Goal: Find contact information: Find contact information

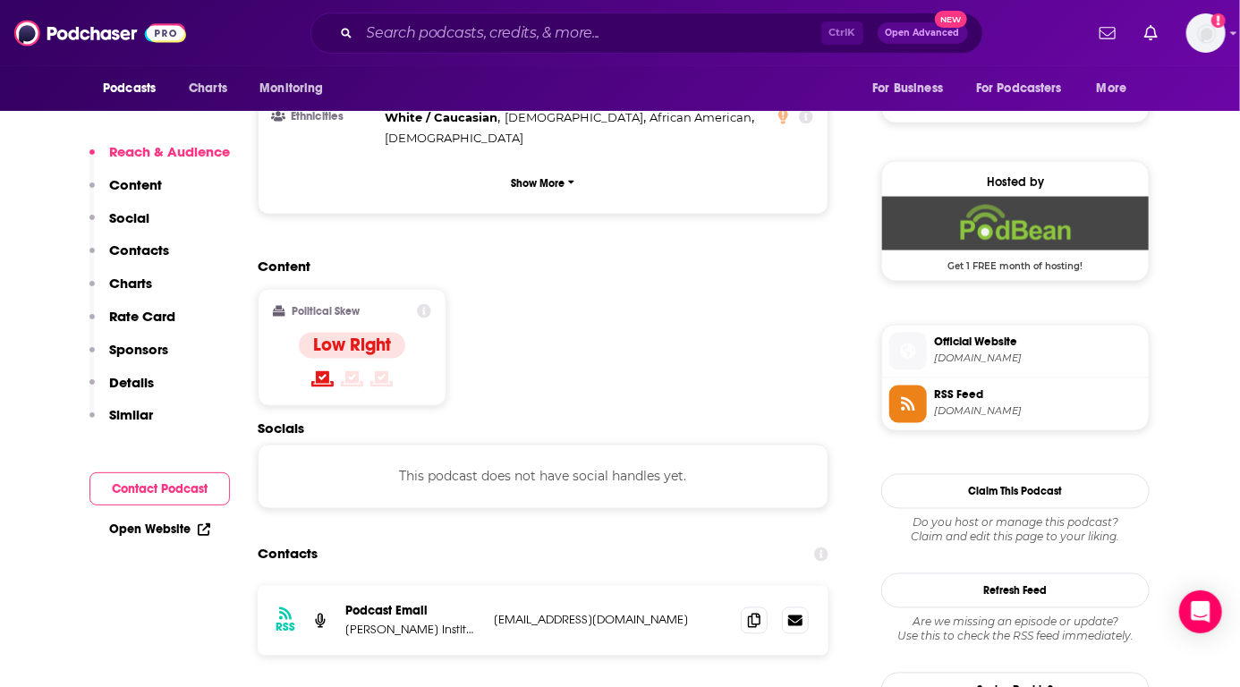
click at [176, 247] on div "Reach & Audience Content Social Contacts Charts Rate Card Sponsors Details Simi…" at bounding box center [159, 291] width 140 height 296
click at [142, 250] on p "Contacts" at bounding box center [139, 249] width 60 height 17
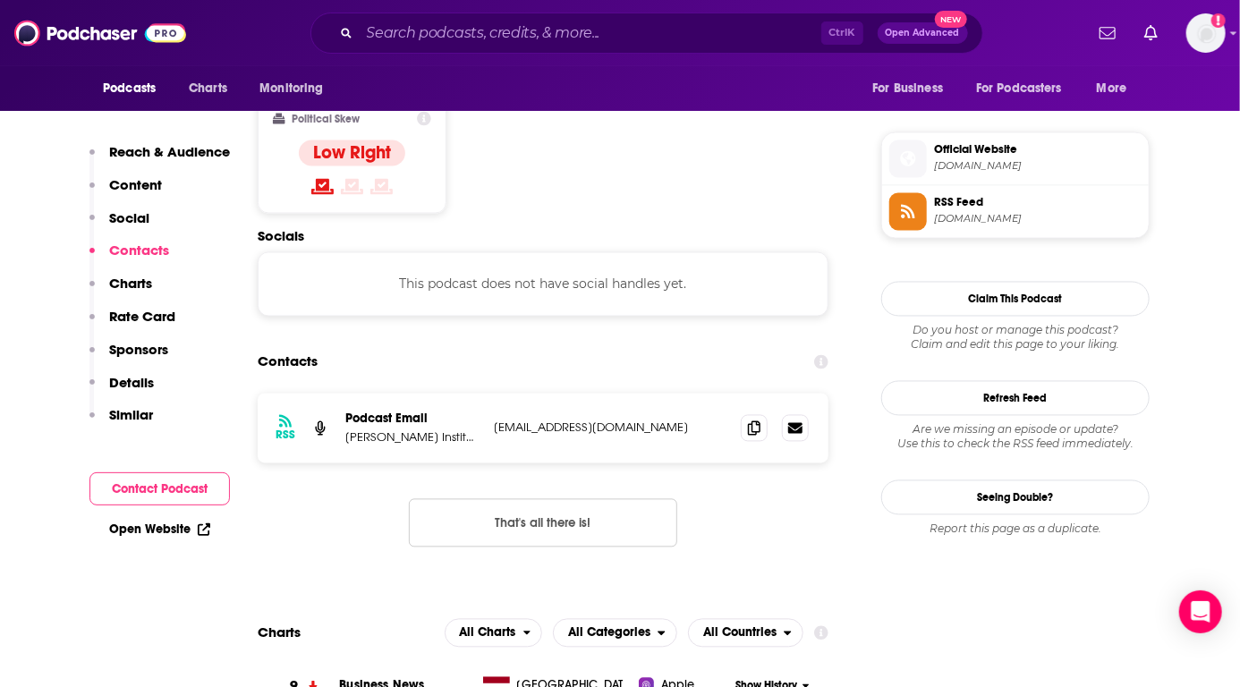
scroll to position [1418, 0]
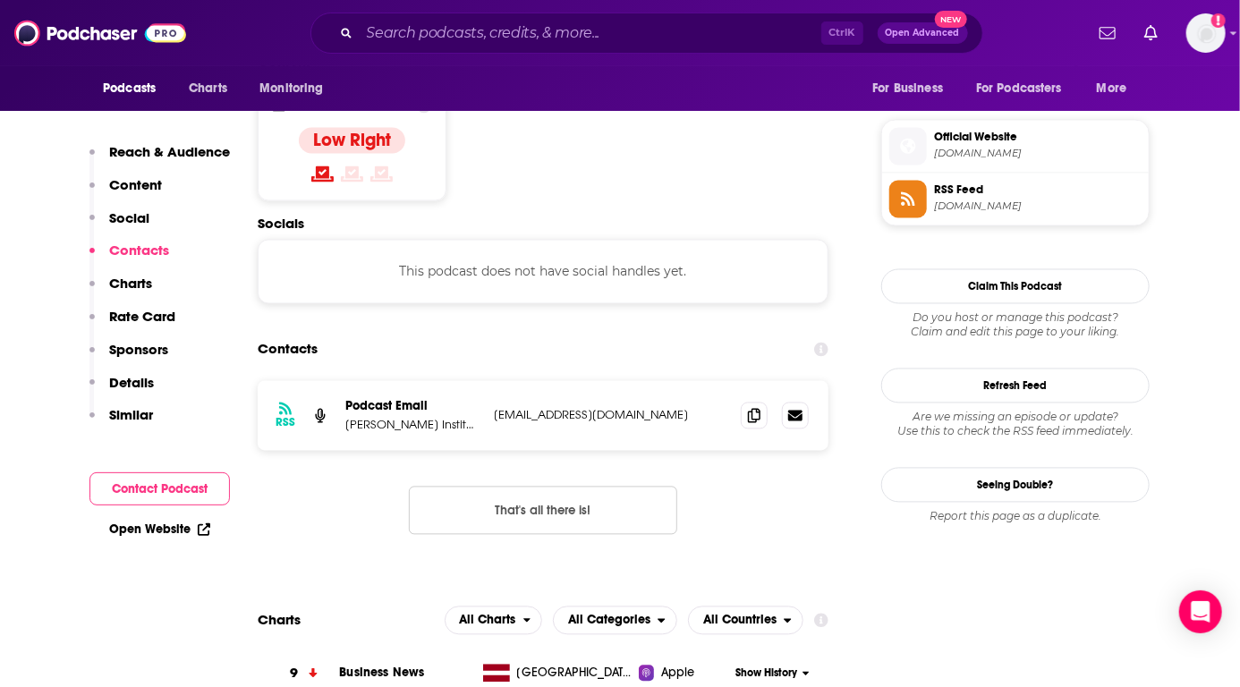
click at [591, 408] on p "[EMAIL_ADDRESS][DOMAIN_NAME]" at bounding box center [610, 415] width 233 height 15
copy div "[EMAIL_ADDRESS][DOMAIN_NAME] [EMAIL_ADDRESS][DOMAIN_NAME]"
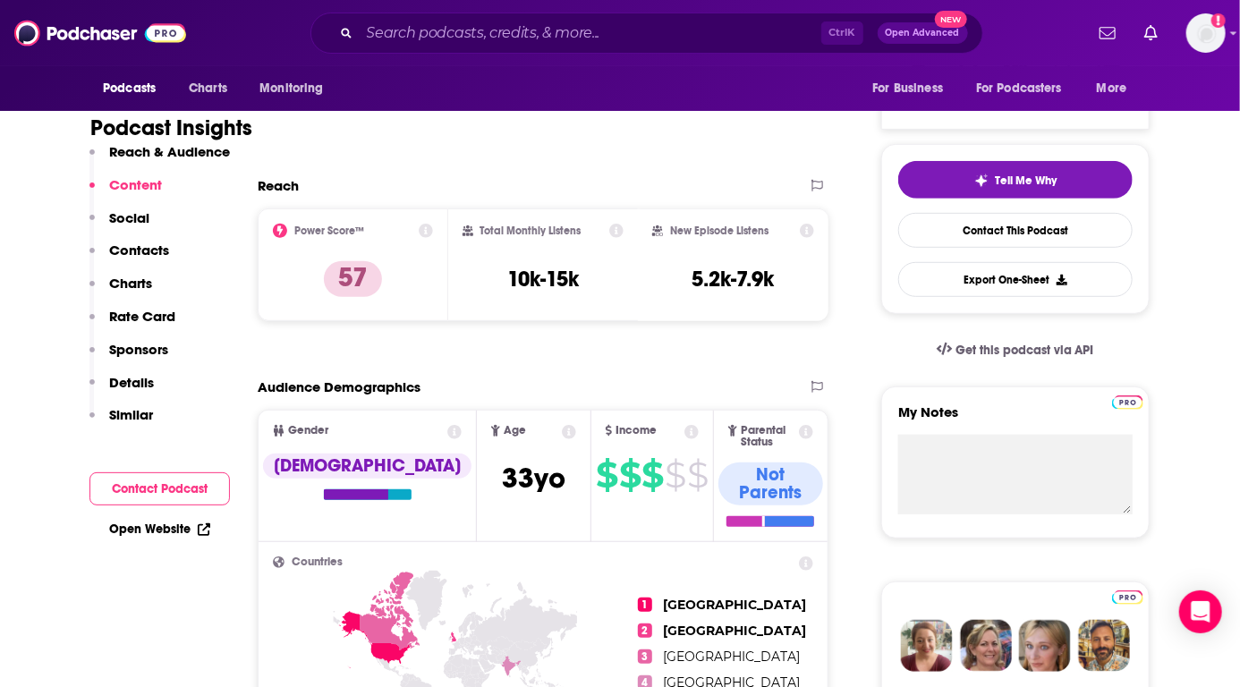
scroll to position [0, 0]
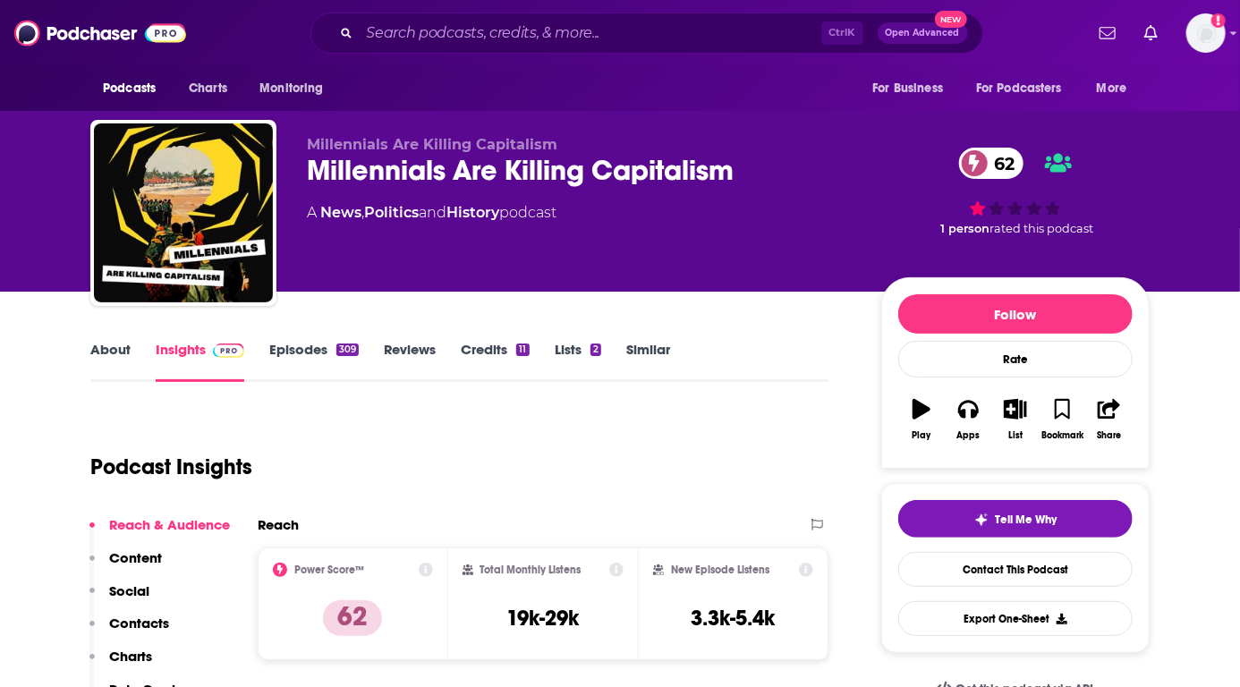
scroll to position [361, 0]
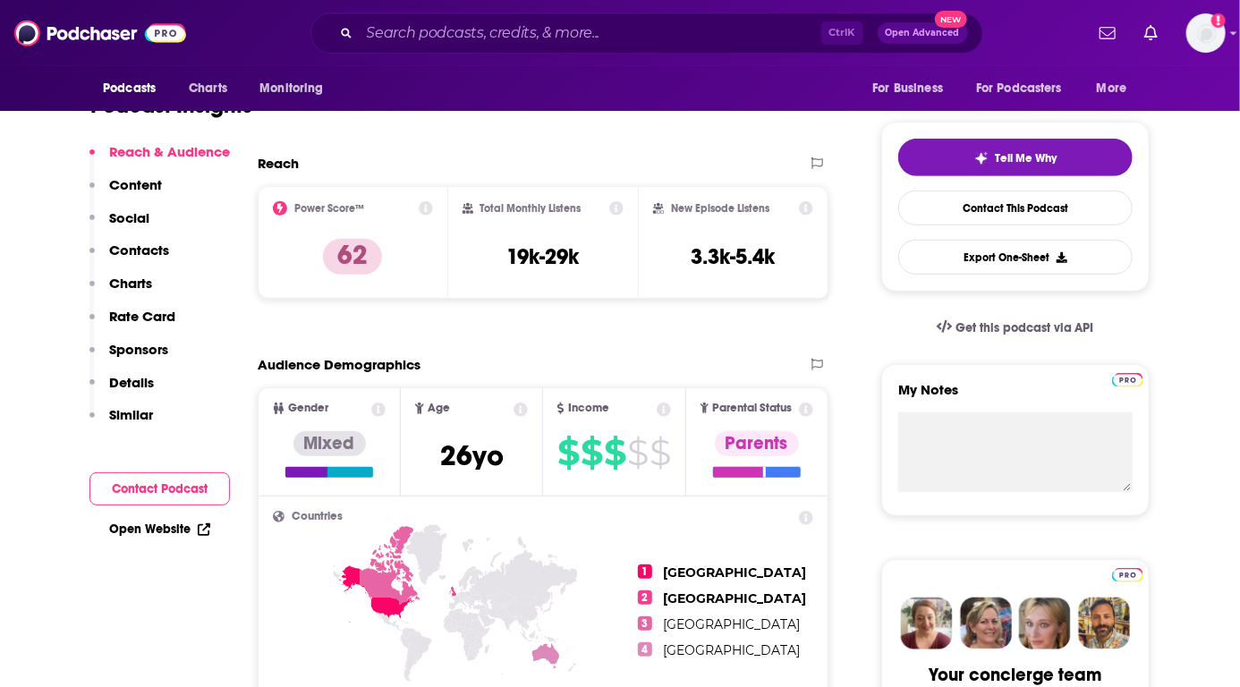
click at [136, 240] on button "Social" at bounding box center [119, 225] width 60 height 33
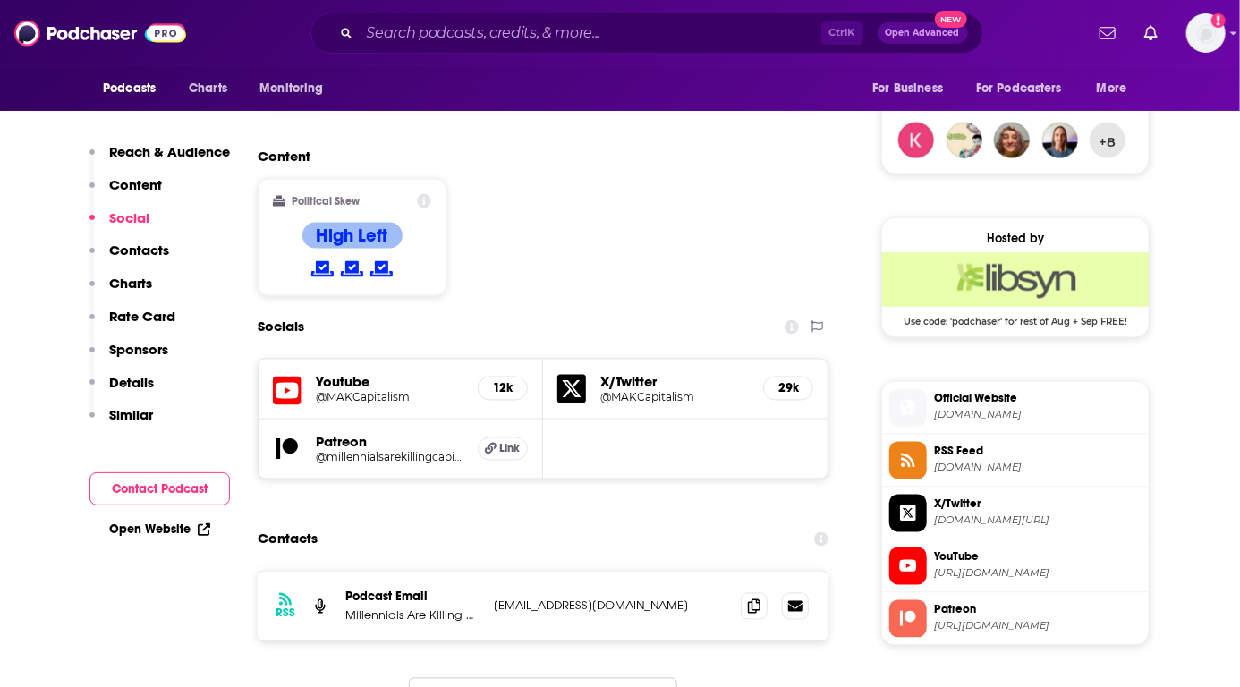
click at [124, 161] on button "Reach & Audience" at bounding box center [159, 159] width 140 height 33
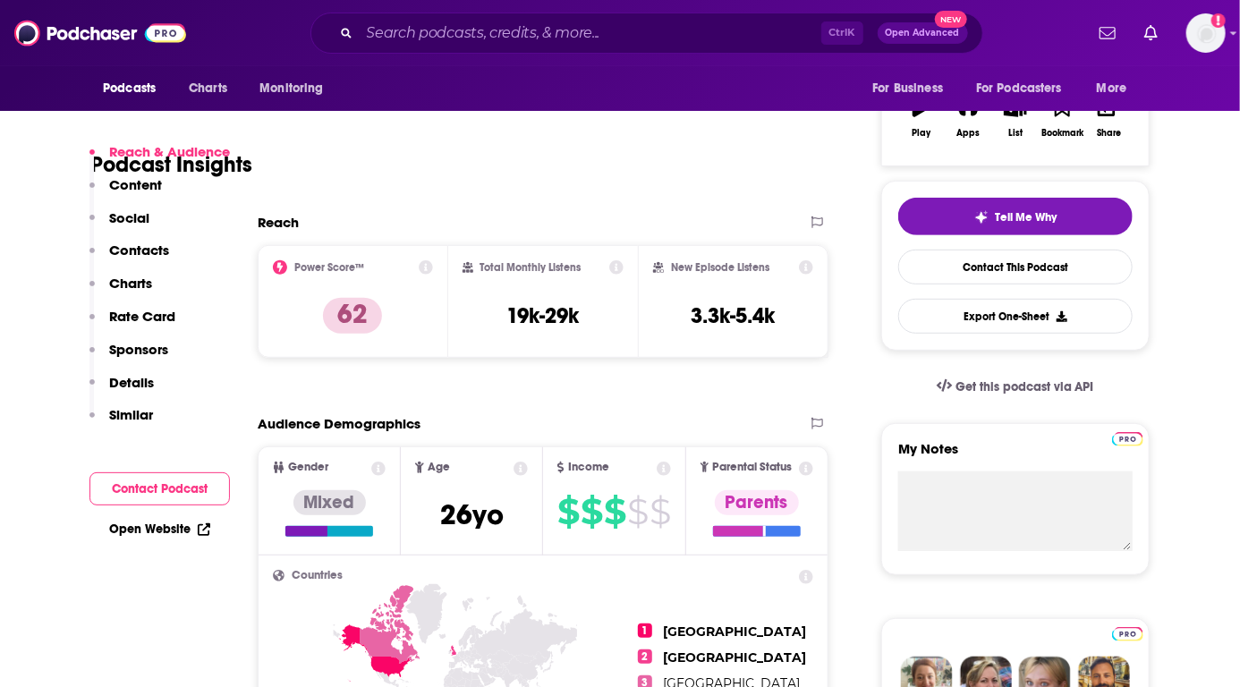
scroll to position [267, 0]
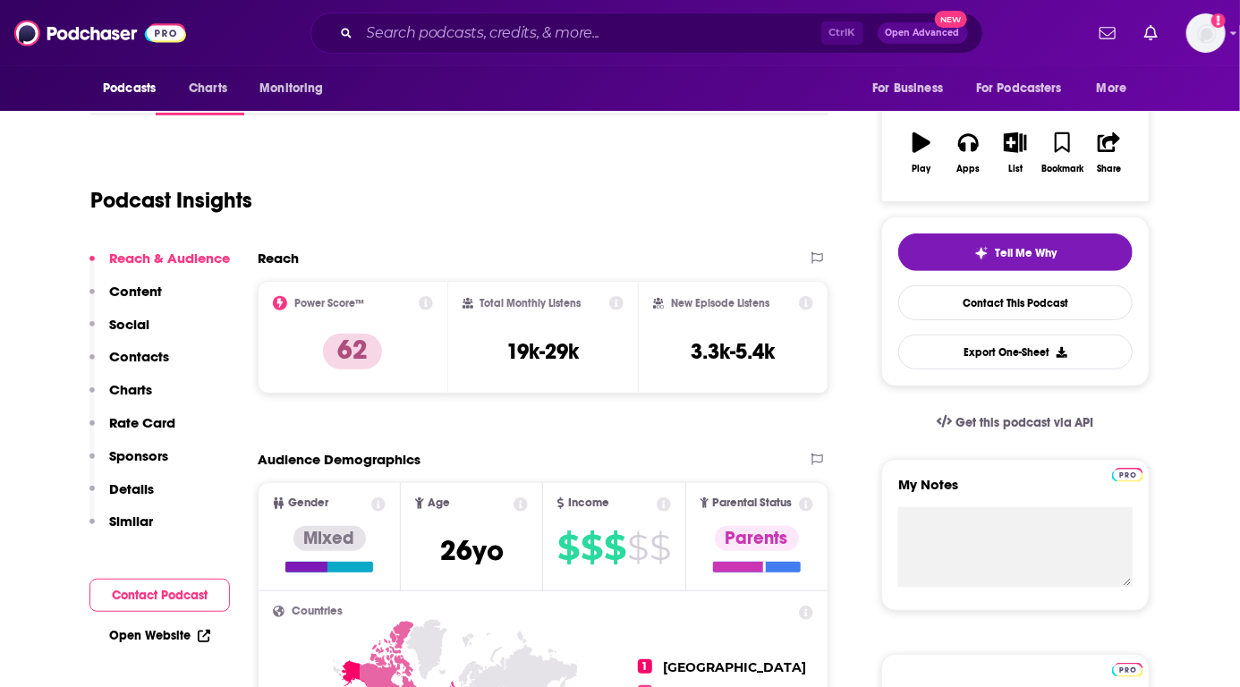
click at [149, 342] on div "Reach & Audience Content Social Contacts Charts Rate Card Sponsors Details Simi…" at bounding box center [159, 398] width 140 height 296
click at [138, 350] on p "Contacts" at bounding box center [139, 356] width 60 height 17
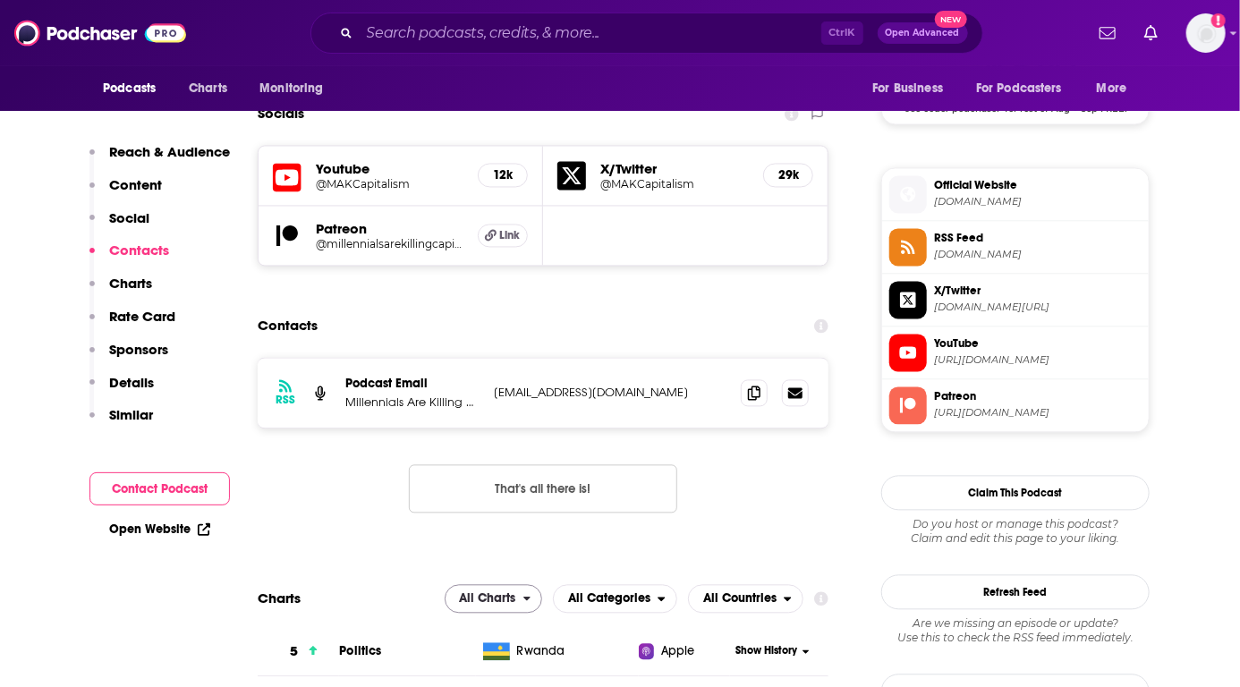
scroll to position [1513, 0]
click at [594, 385] on p "millennialskillingcapitalism@gmail.com" at bounding box center [610, 392] width 233 height 15
copy div "millennialskillingcapitalism@gmail.com millennialskillingcapitalism@gmail.com"
